Goal: Information Seeking & Learning: Check status

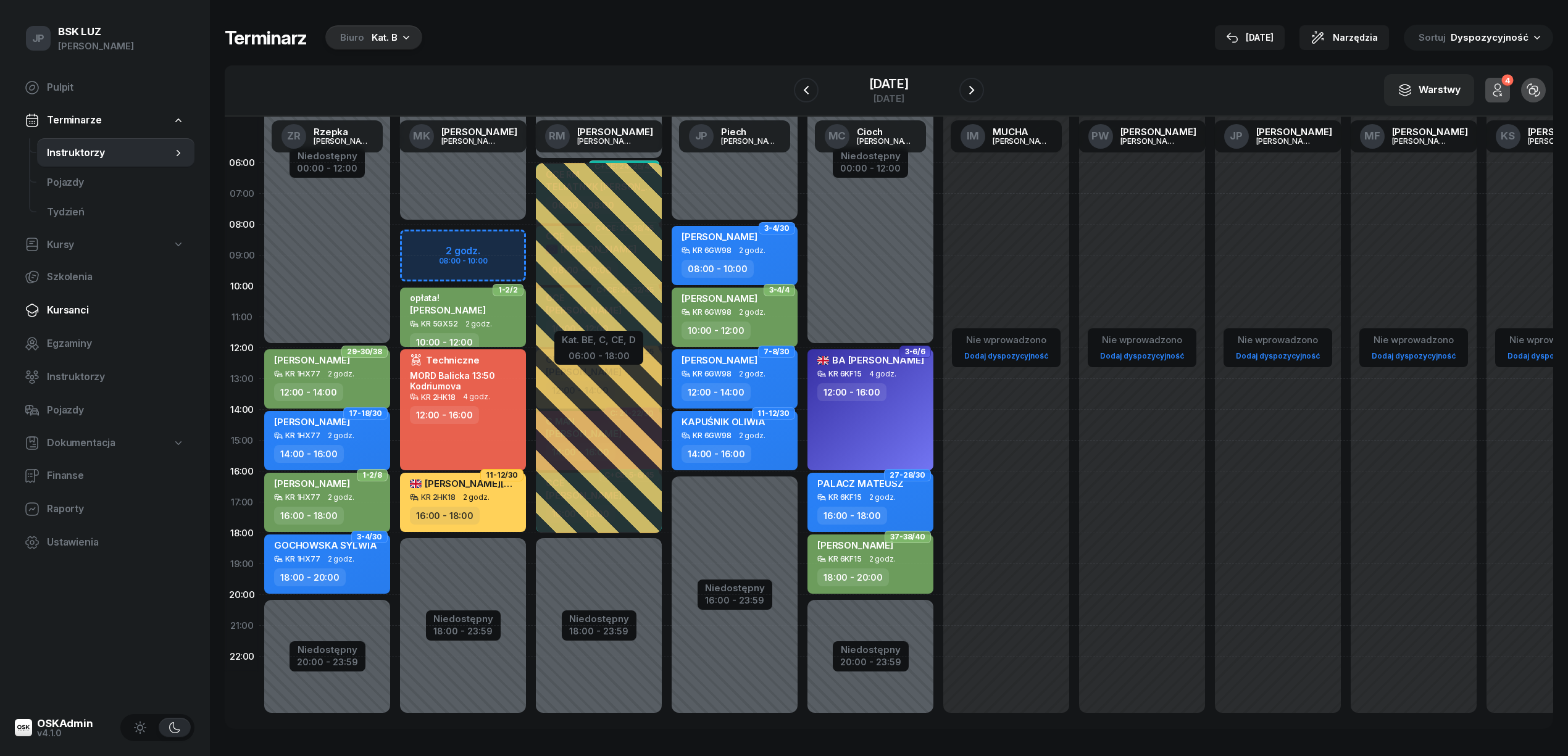
click at [62, 305] on span "Kursanci" at bounding box center [116, 310] width 138 height 16
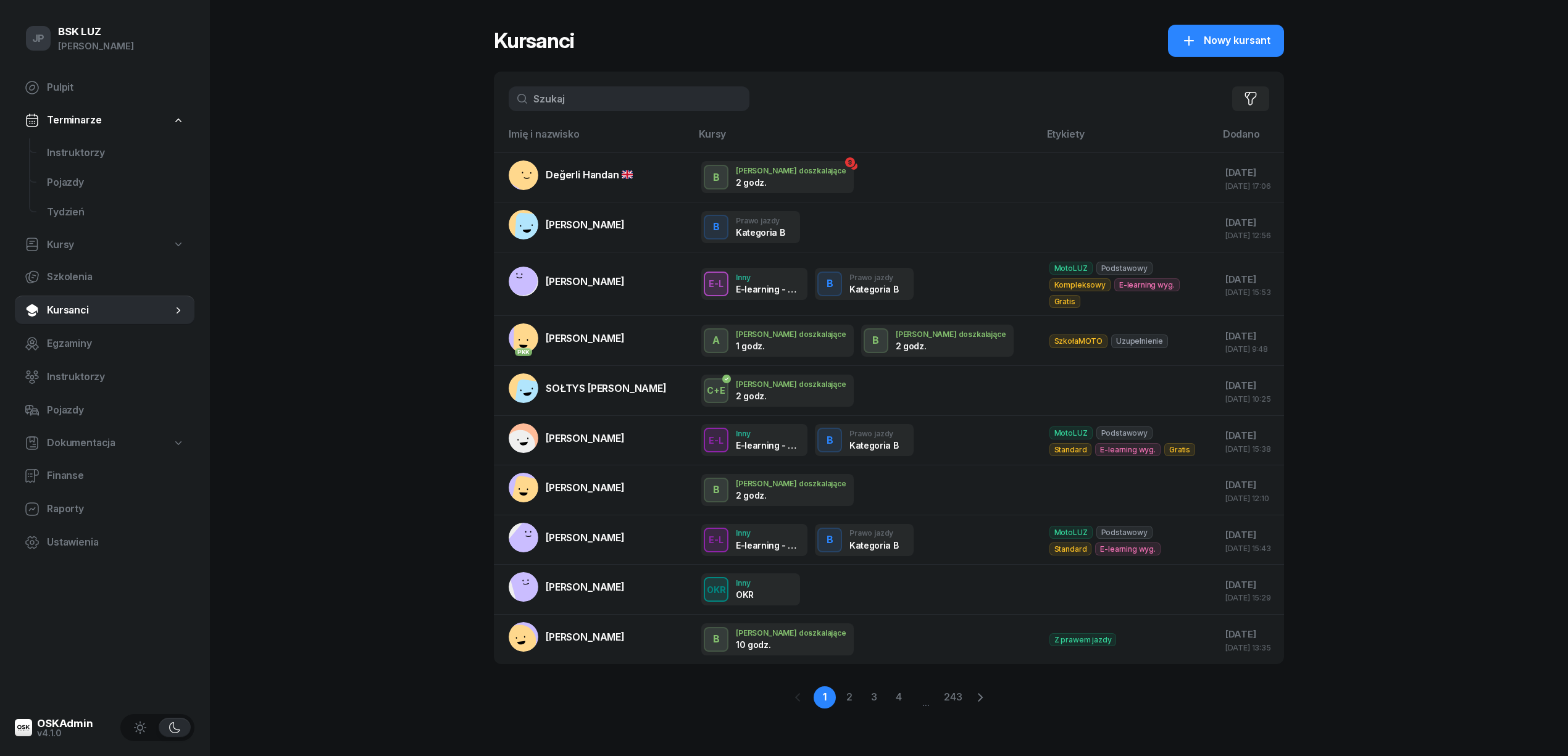
click at [551, 102] on input "text" at bounding box center [629, 98] width 241 height 25
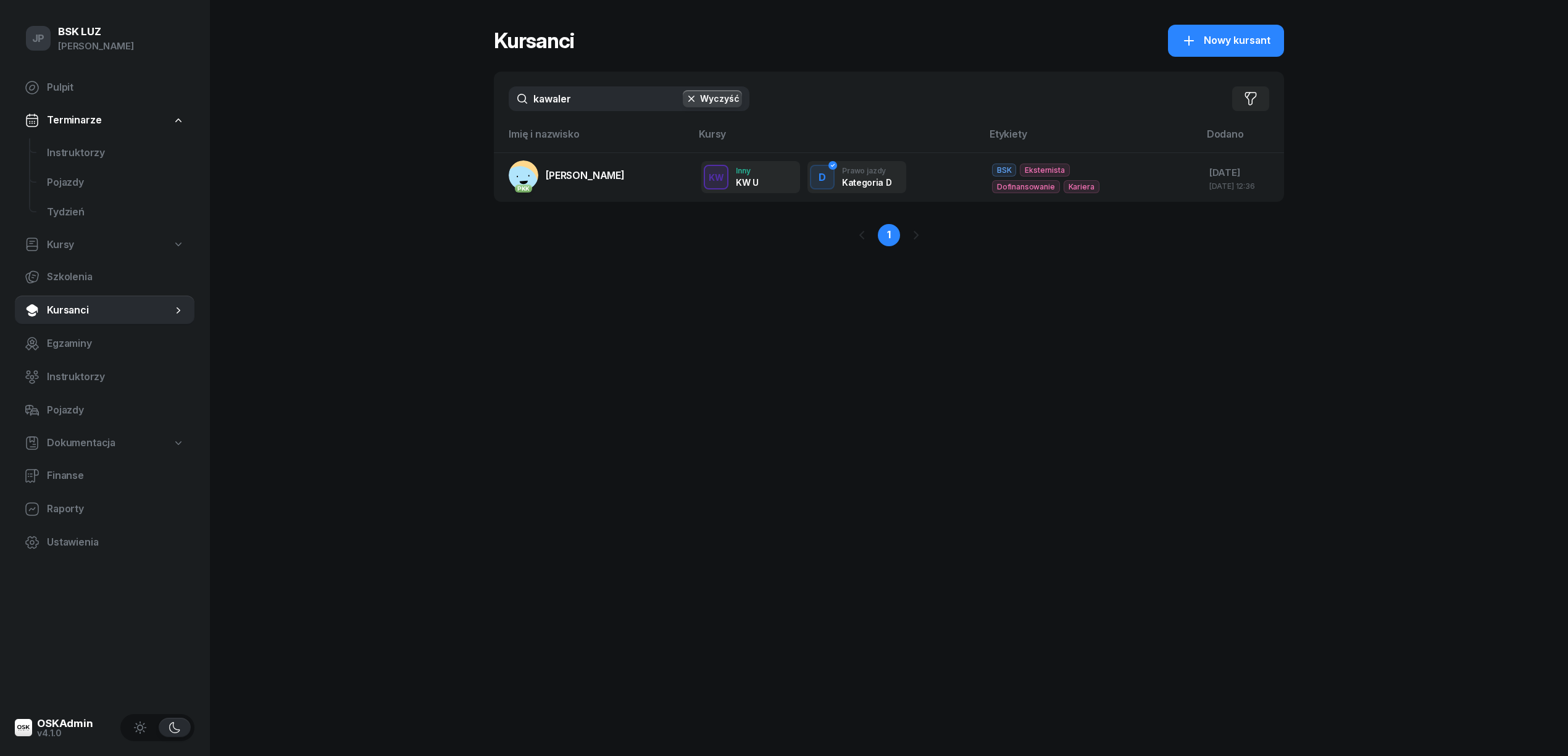
type input "kawaler"
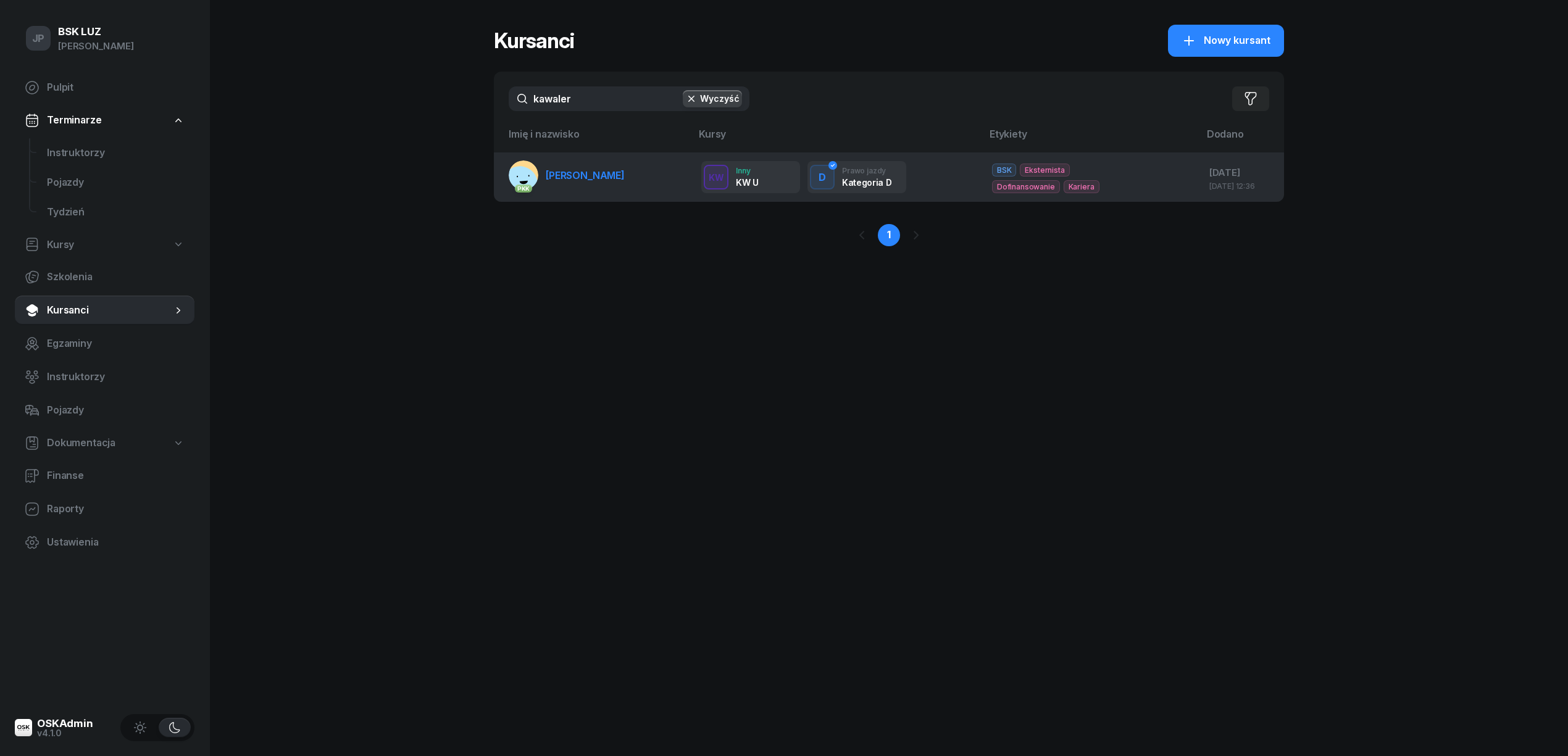
click at [580, 169] on span "[PERSON_NAME]" at bounding box center [585, 175] width 79 height 12
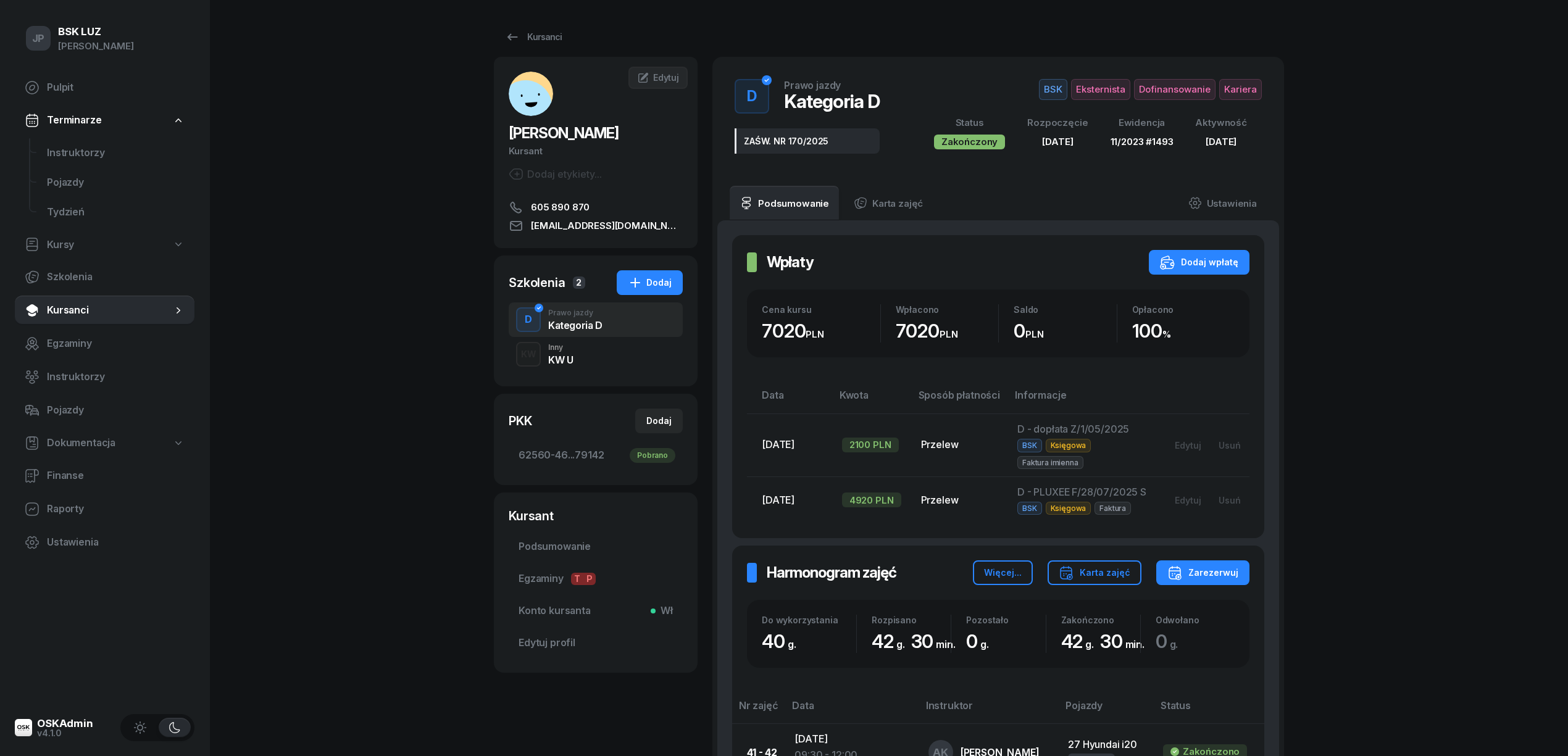
click at [558, 356] on div "KW U" at bounding box center [560, 360] width 25 height 10
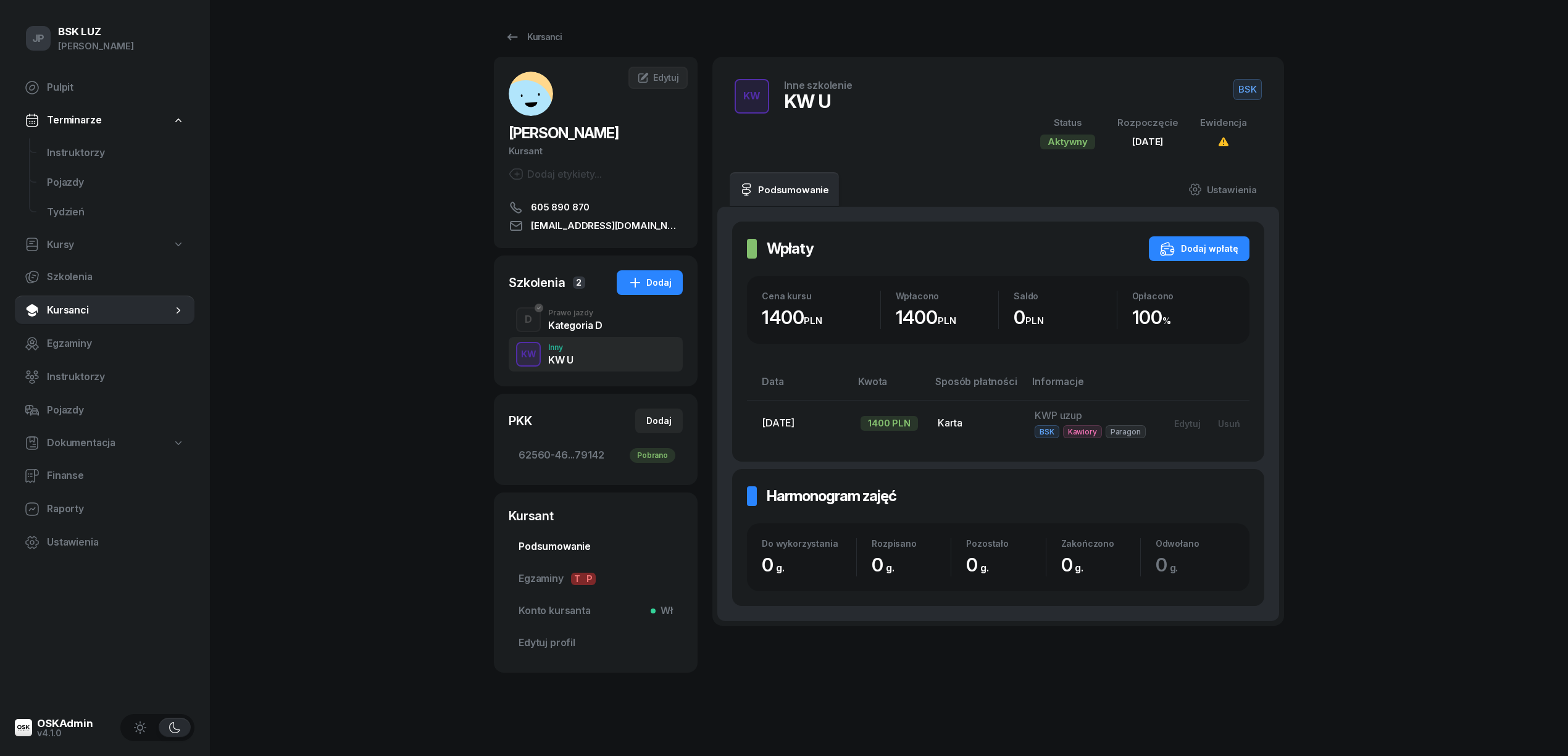
click at [529, 541] on span "Podsumowanie" at bounding box center [595, 547] width 154 height 16
